Goal: Download file/media

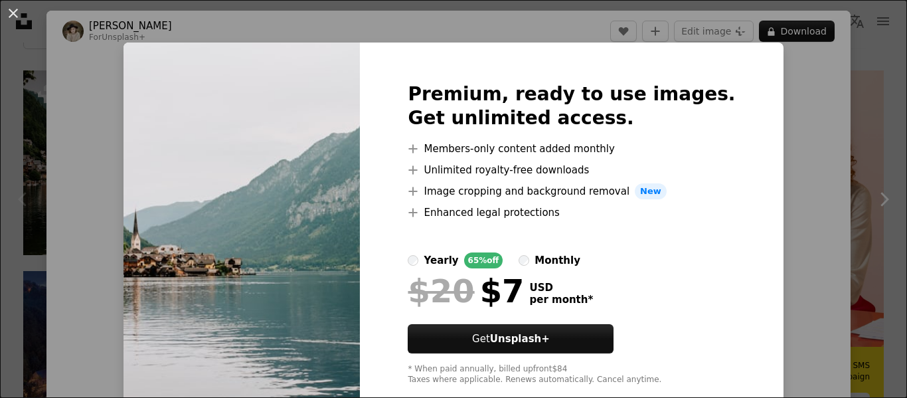
scroll to position [29, 0]
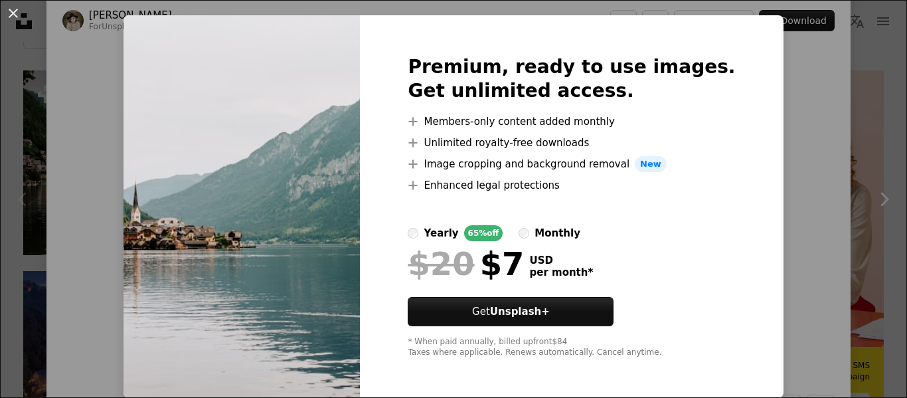
click at [468, 71] on h2 "Premium, ready to use images. Get unlimited access." at bounding box center [571, 79] width 327 height 48
click at [456, 95] on h2 "Premium, ready to use images. Get unlimited access." at bounding box center [571, 79] width 327 height 48
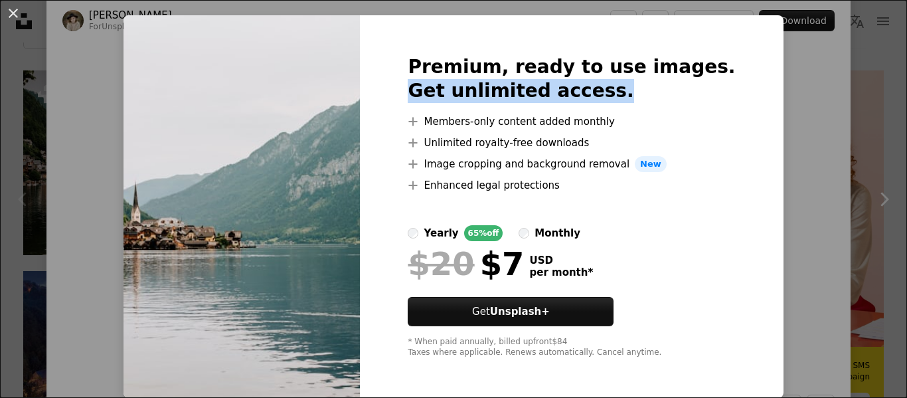
click at [456, 95] on h2 "Premium, ready to use images. Get unlimited access." at bounding box center [571, 79] width 327 height 48
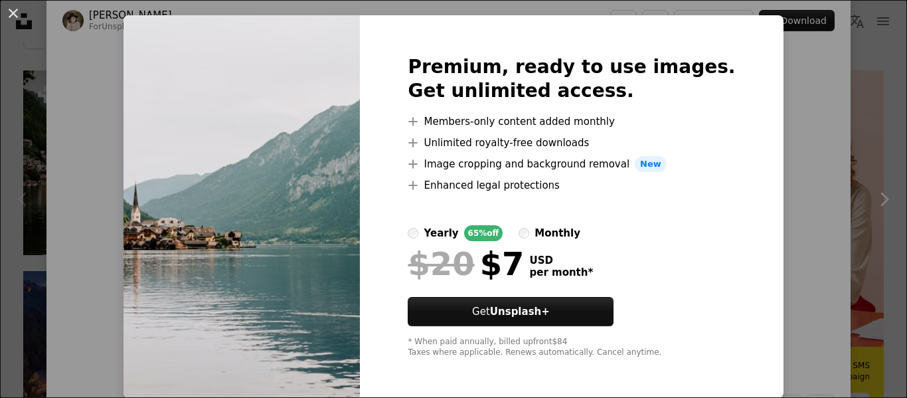
click at [806, 148] on div "An X shape Premium, ready to use images. Get unlimited access. A plus sign Memb…" at bounding box center [453, 199] width 907 height 398
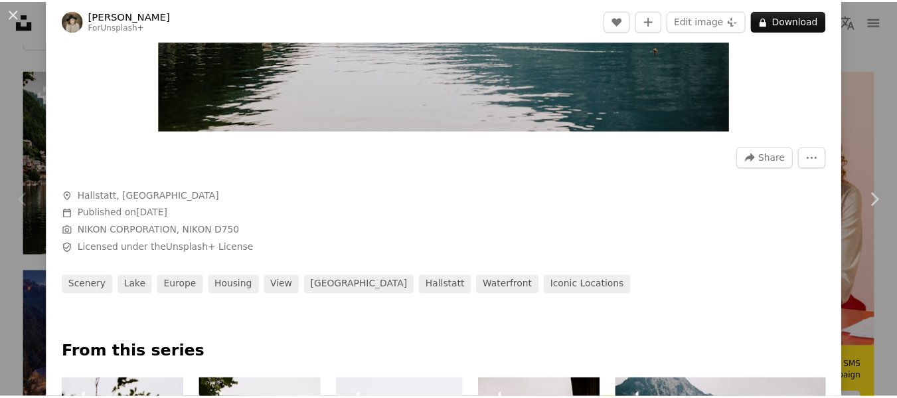
scroll to position [19, 0]
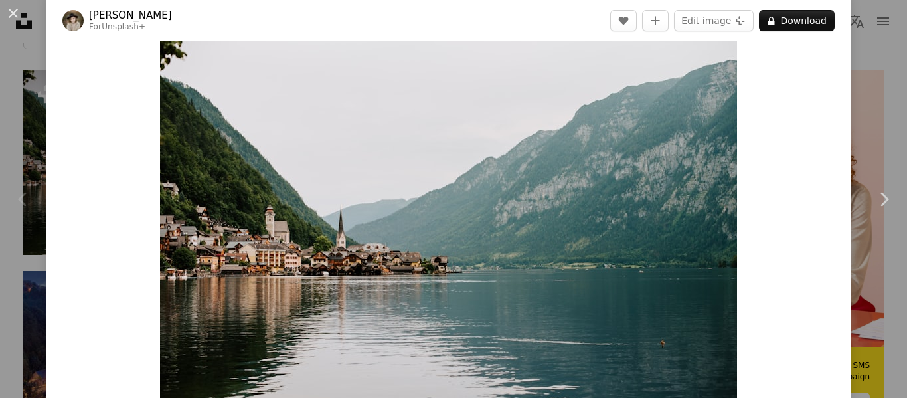
click at [865, 105] on div "An X shape Chevron left Chevron right Kateryna Hliznitsova For Unsplash+ A hear…" at bounding box center [453, 199] width 907 height 398
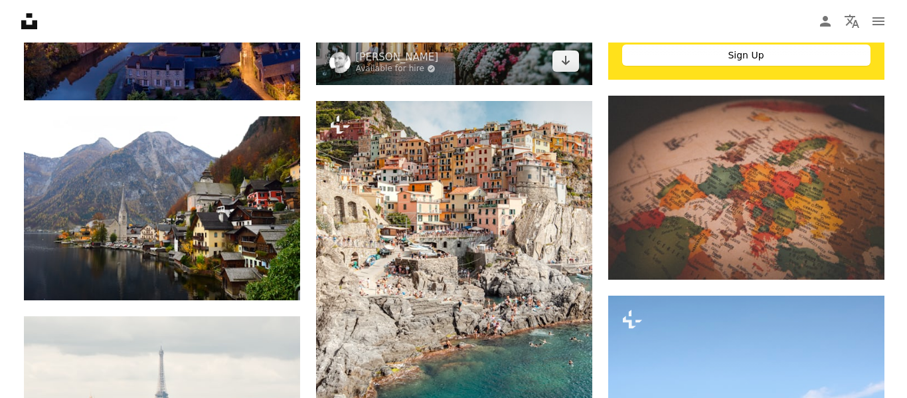
scroll to position [643, 0]
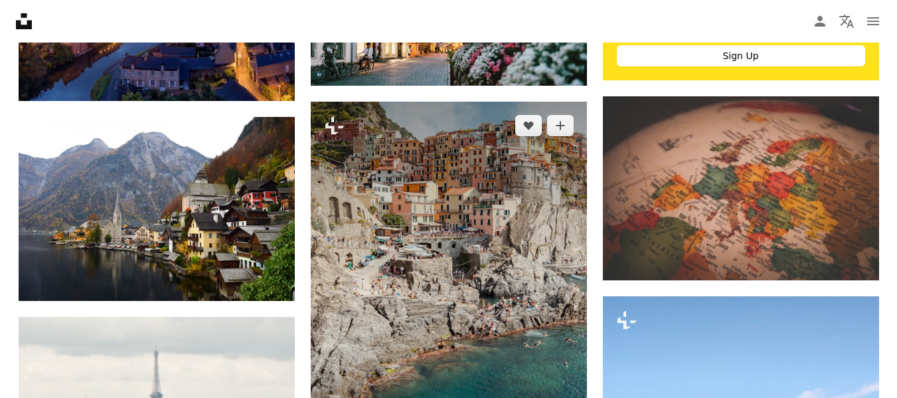
click at [485, 209] on img at bounding box center [449, 309] width 276 height 414
